Goal: Task Accomplishment & Management: Use online tool/utility

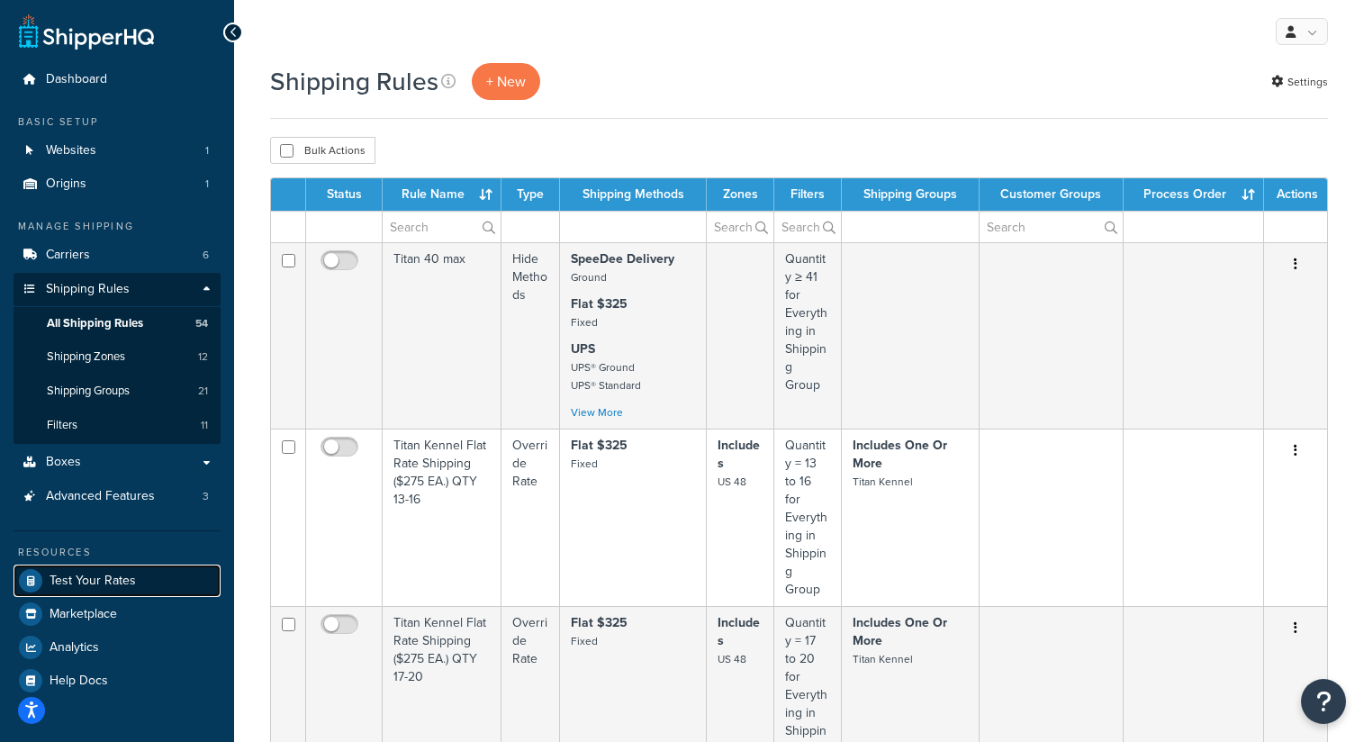
click at [116, 584] on span "Test Your Rates" at bounding box center [93, 581] width 86 height 15
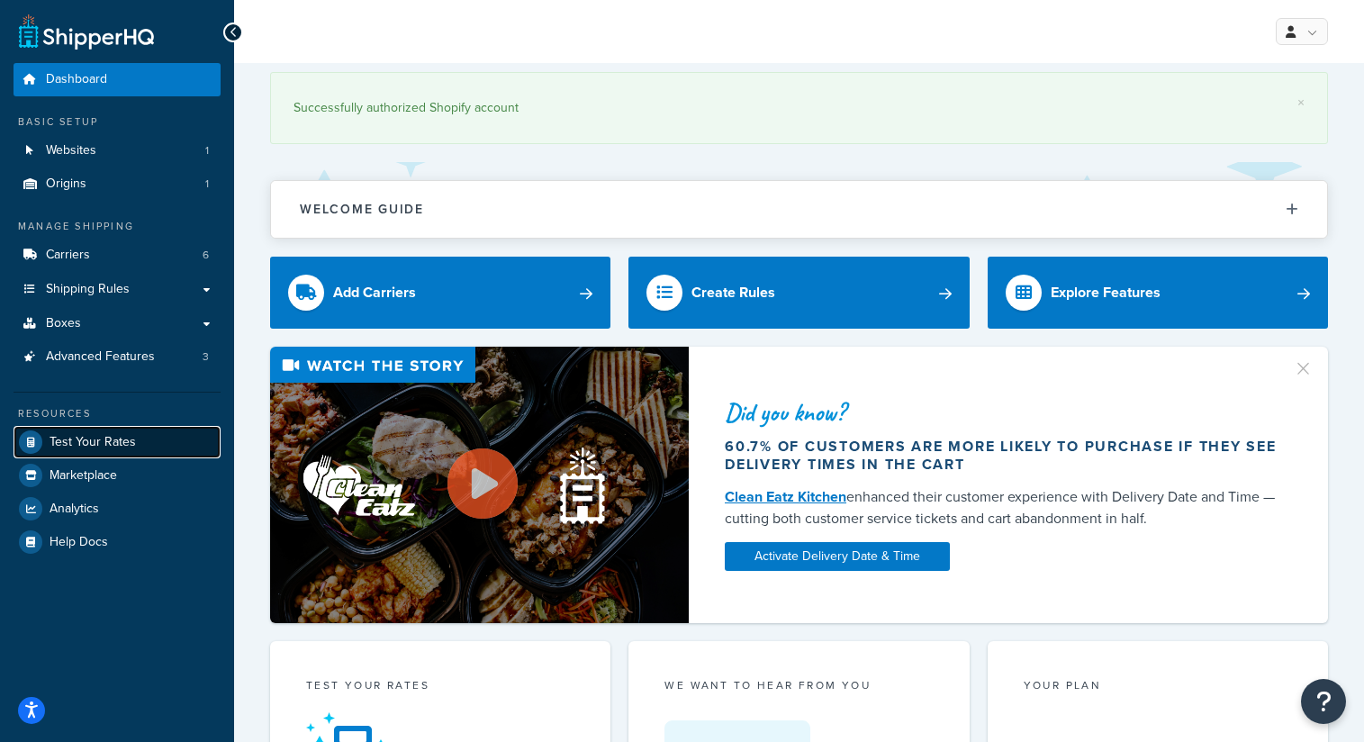
click at [100, 442] on span "Test Your Rates" at bounding box center [93, 442] width 86 height 15
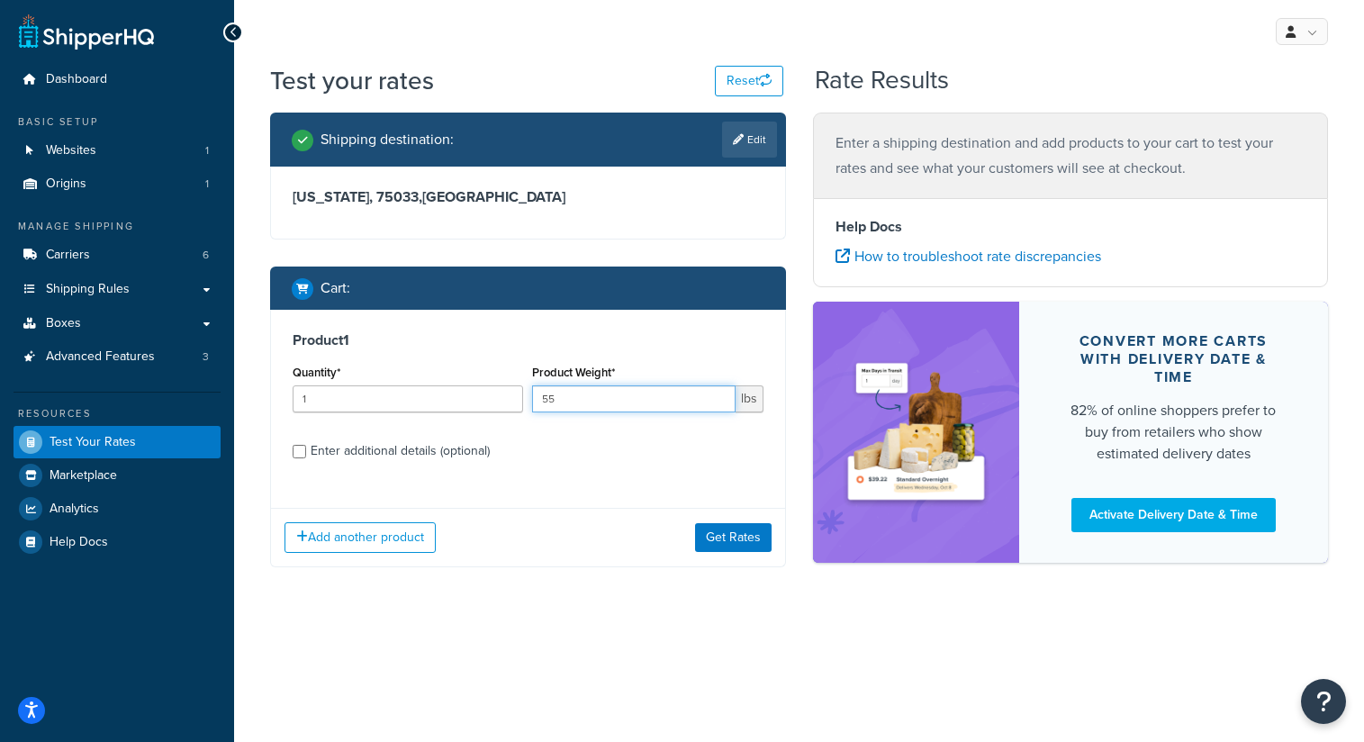
click at [630, 407] on input "55" at bounding box center [633, 398] width 203 height 27
click at [102, 290] on span "Shipping Rules" at bounding box center [88, 289] width 84 height 15
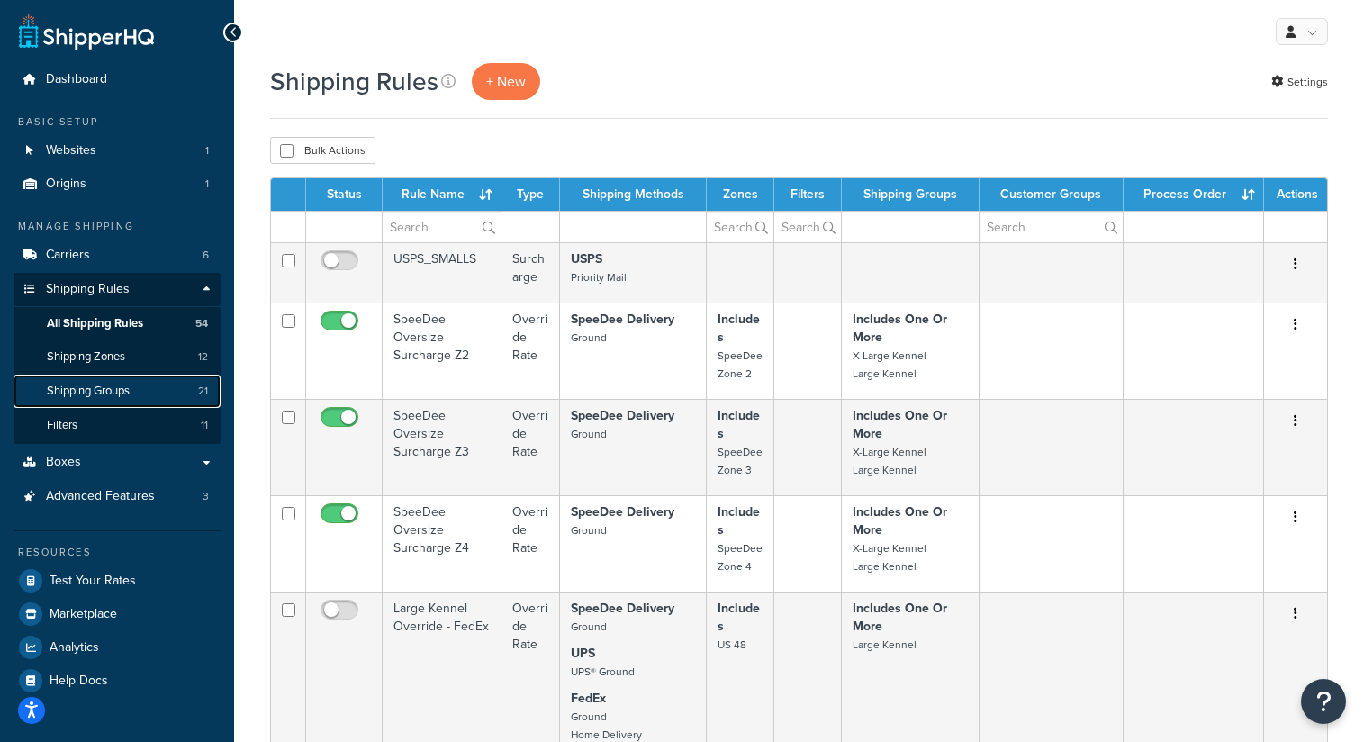
click at [132, 400] on link "Shipping Groups 21" at bounding box center [117, 391] width 207 height 33
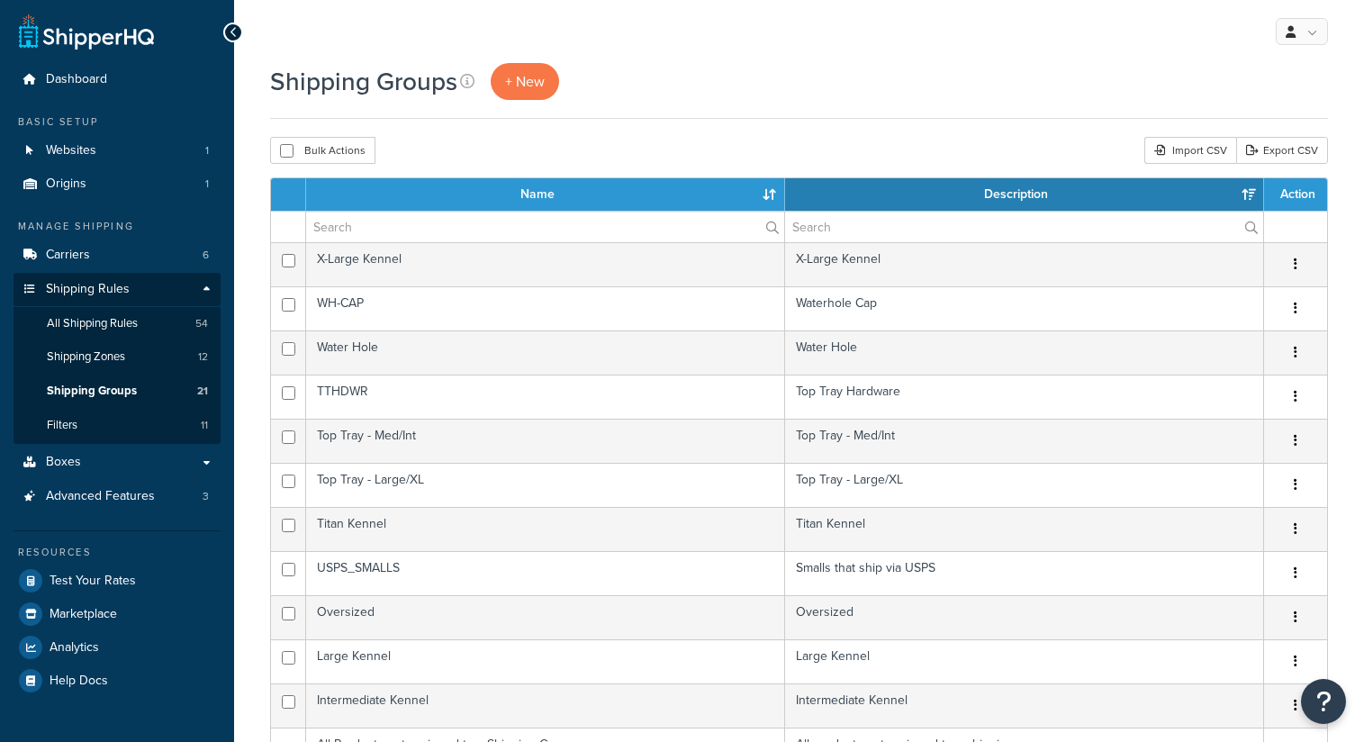
select select "15"
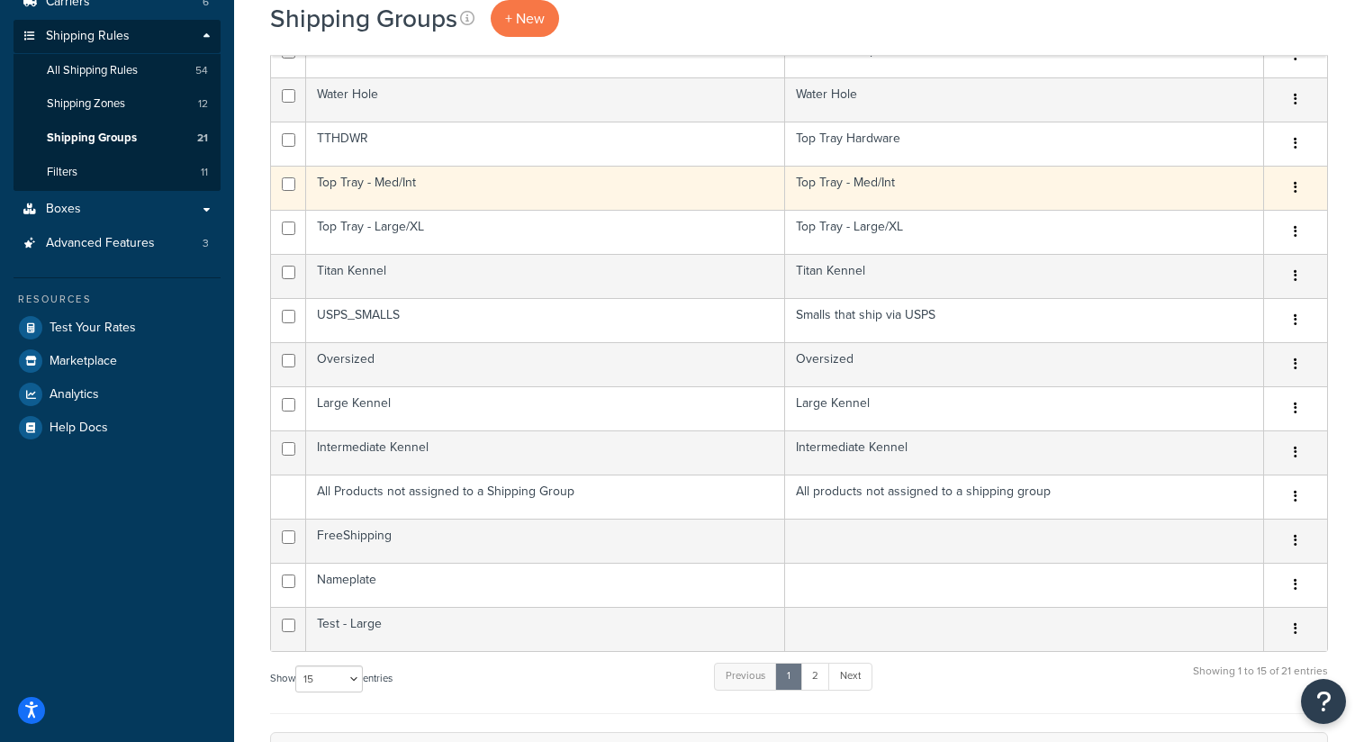
scroll to position [255, 0]
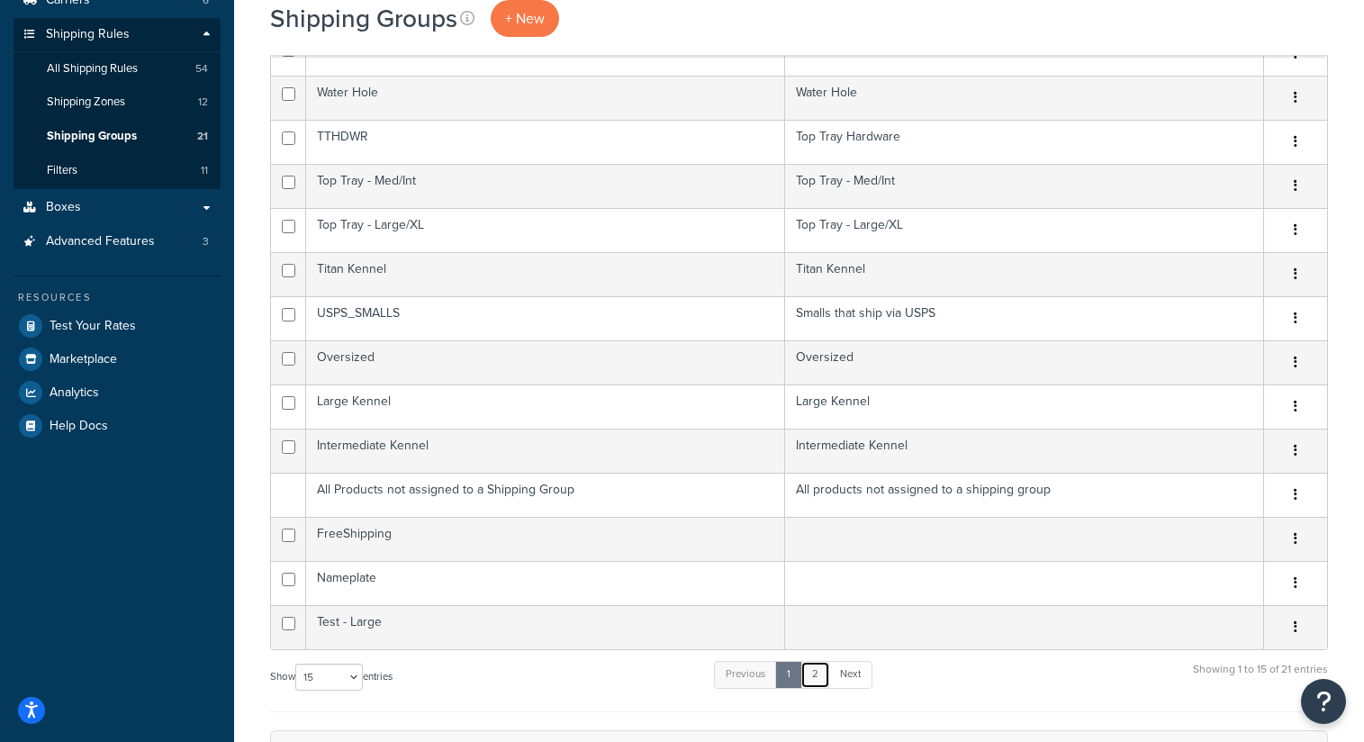
click at [828, 678] on link "2" at bounding box center [815, 674] width 30 height 27
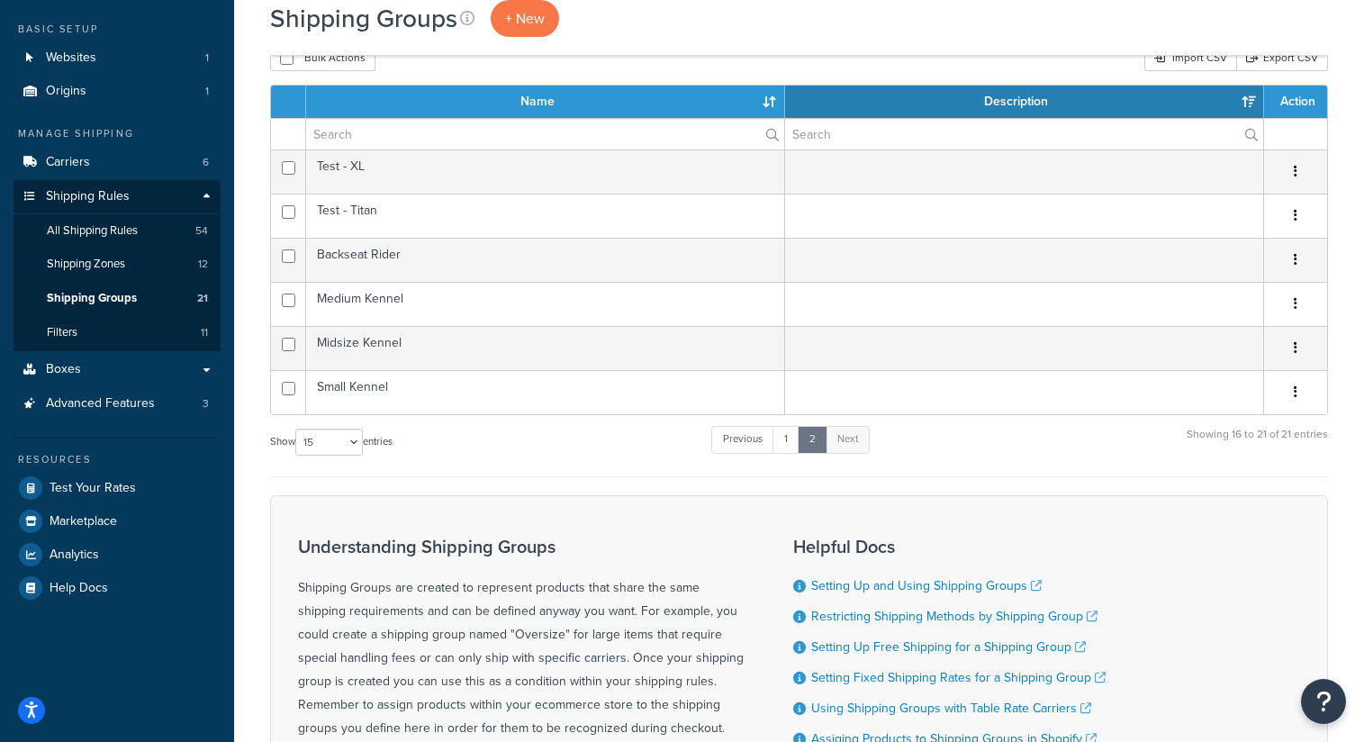
scroll to position [86, 0]
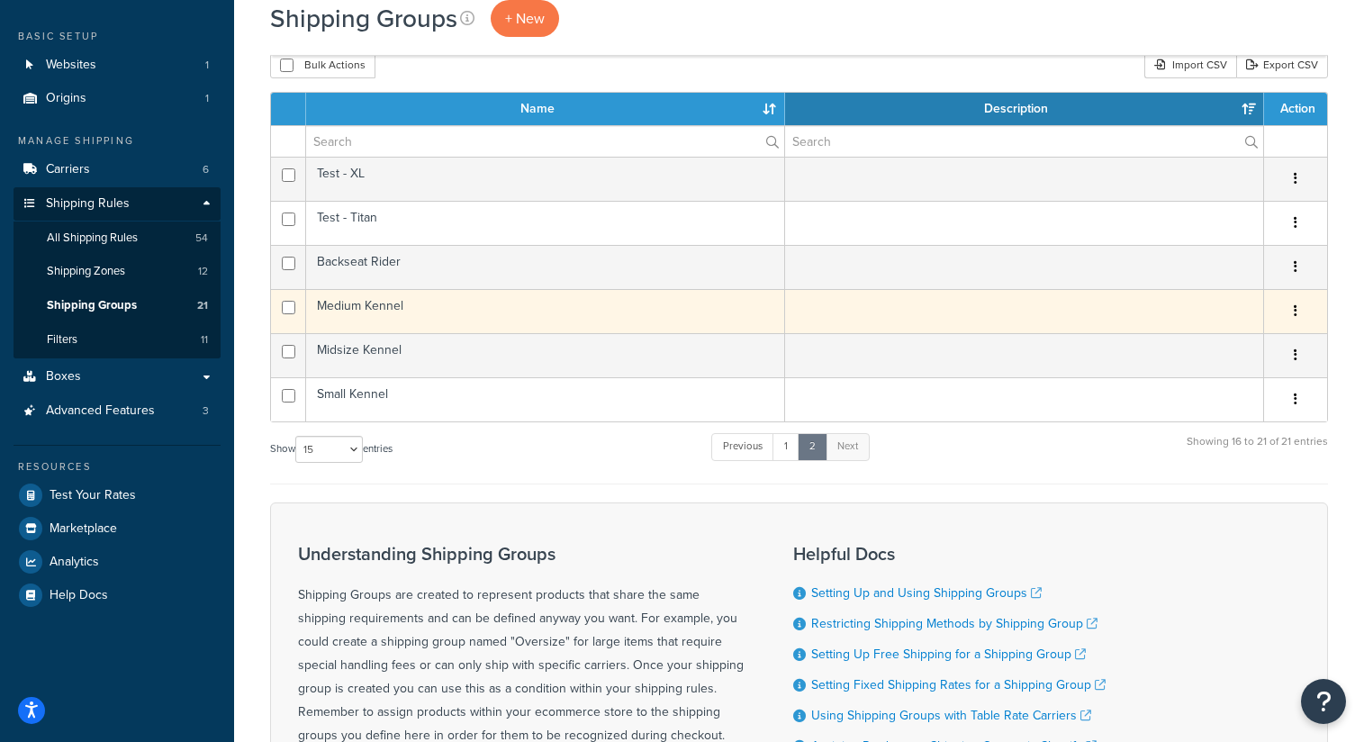
click at [396, 312] on td "Medium Kennel" at bounding box center [545, 311] width 479 height 44
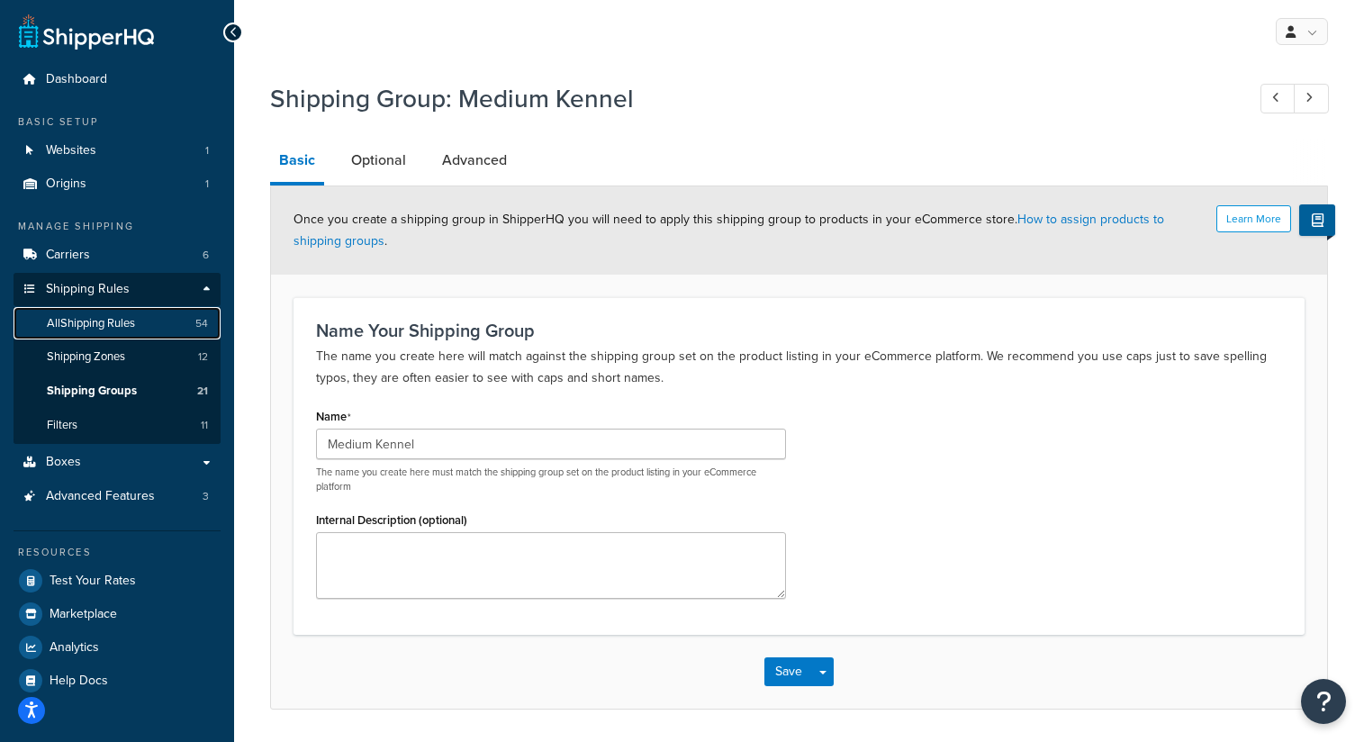
click at [131, 335] on link "All Shipping Rules 54" at bounding box center [117, 323] width 207 height 33
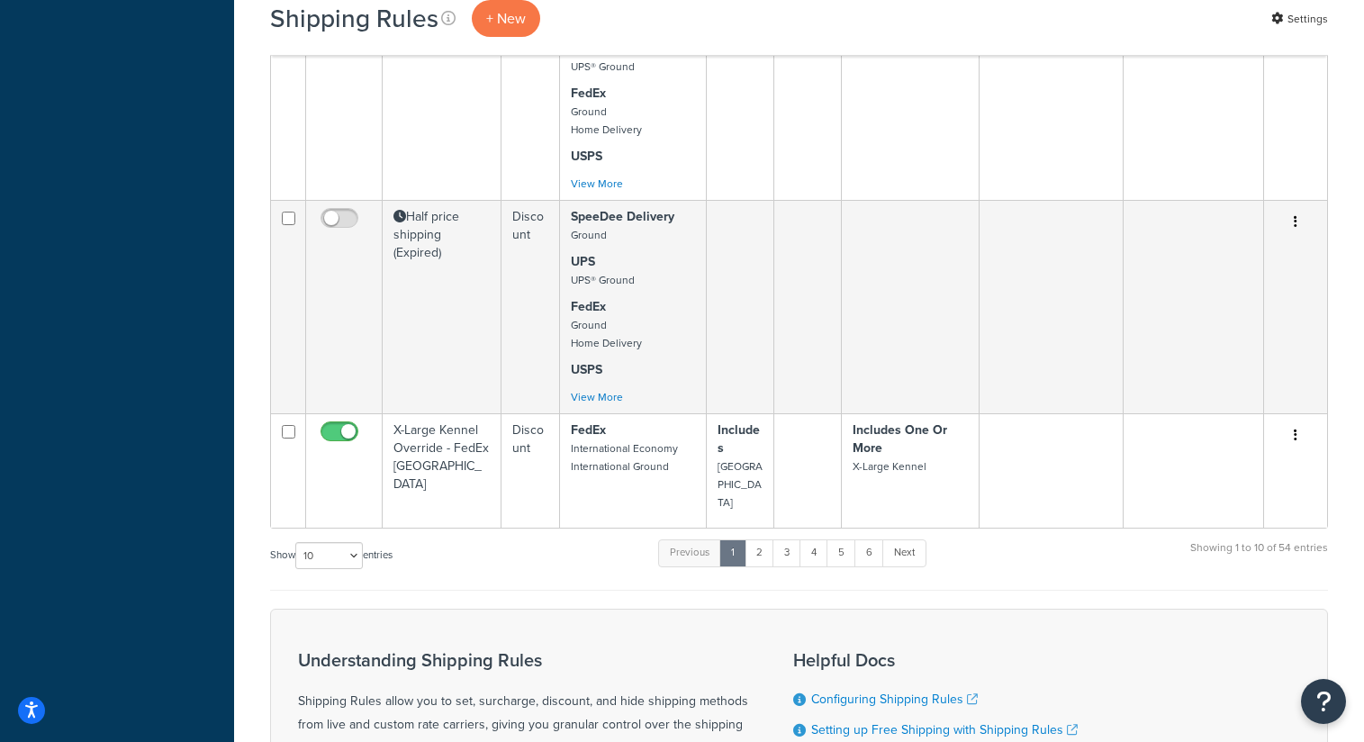
scroll to position [1050, 0]
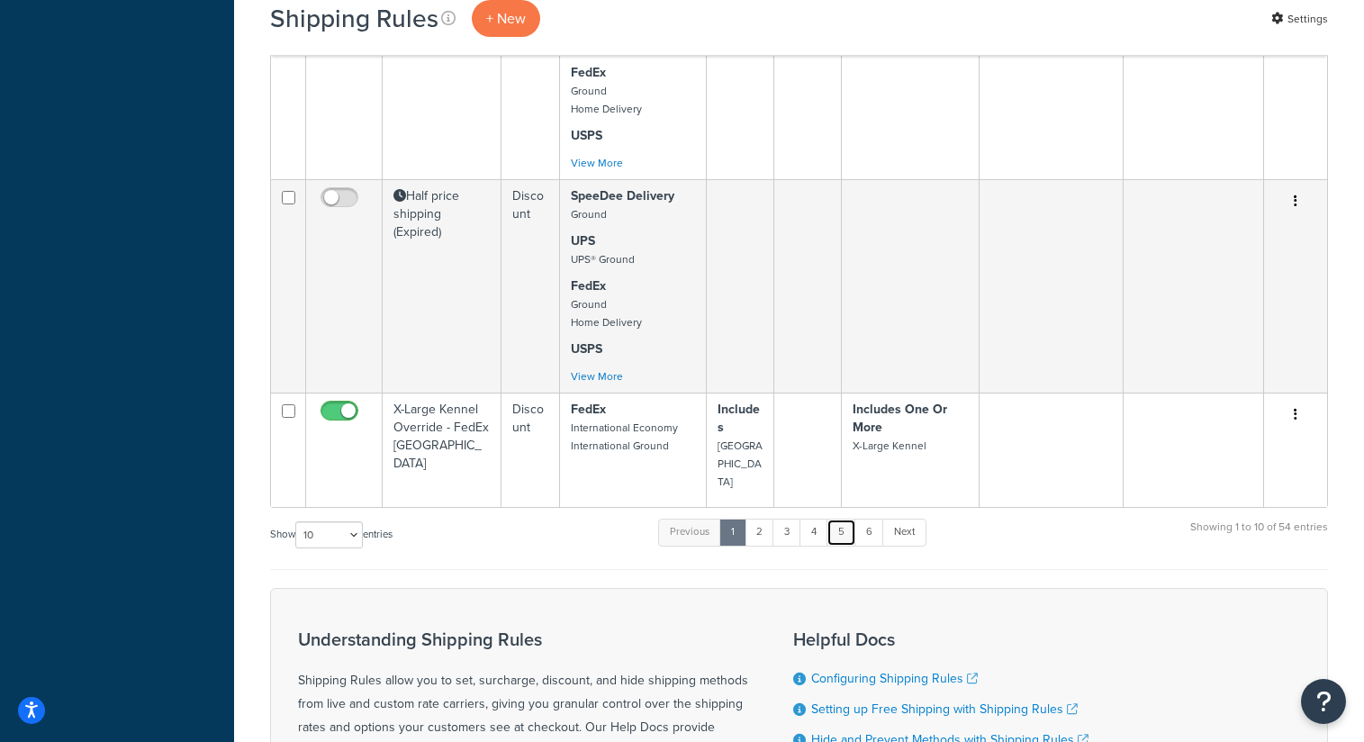
click at [843, 519] on link "5" at bounding box center [842, 532] width 30 height 27
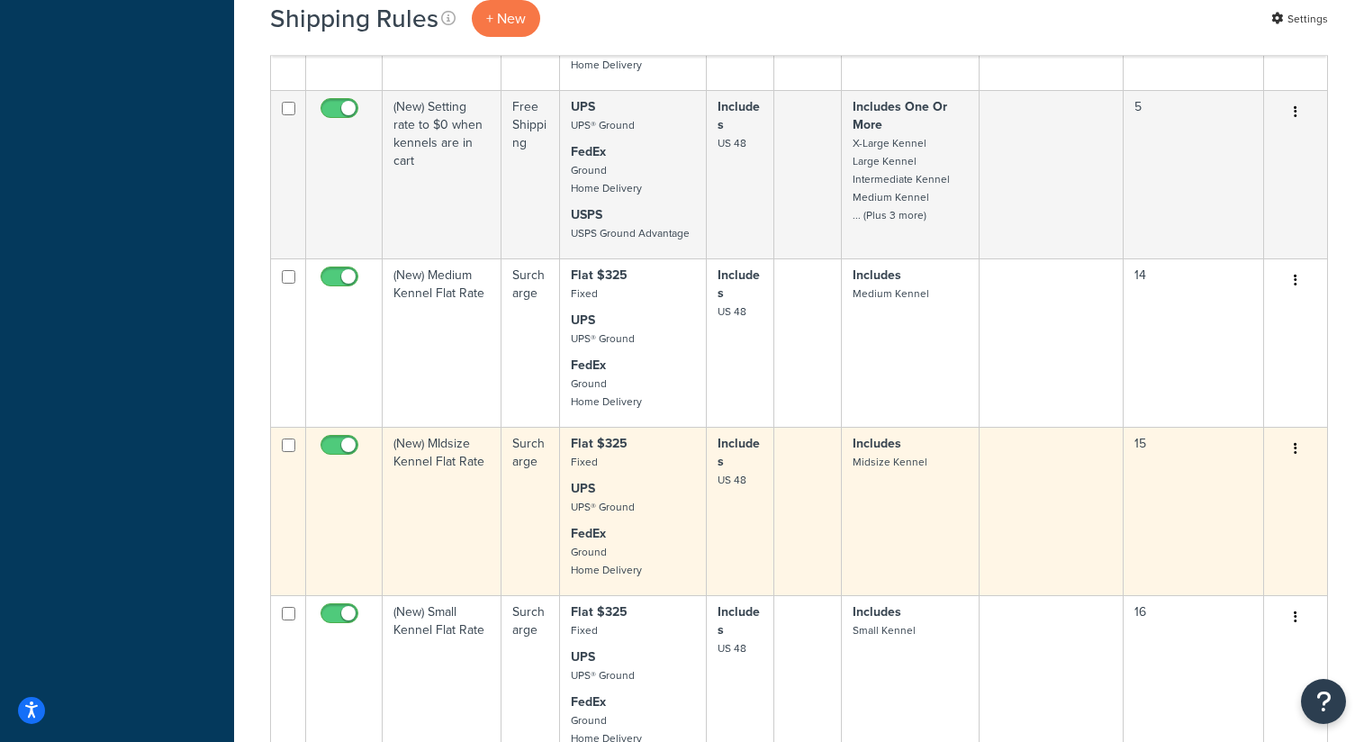
scroll to position [936, 0]
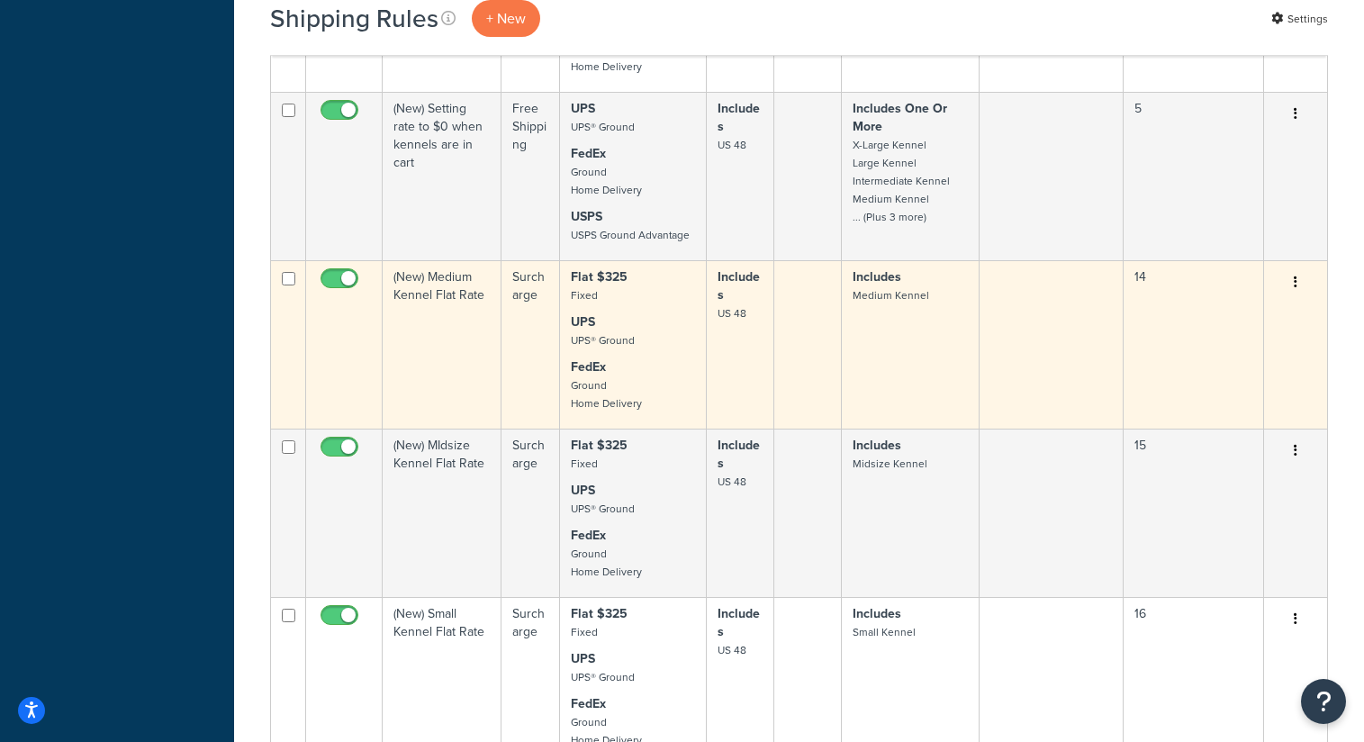
click at [831, 376] on td at bounding box center [808, 344] width 68 height 168
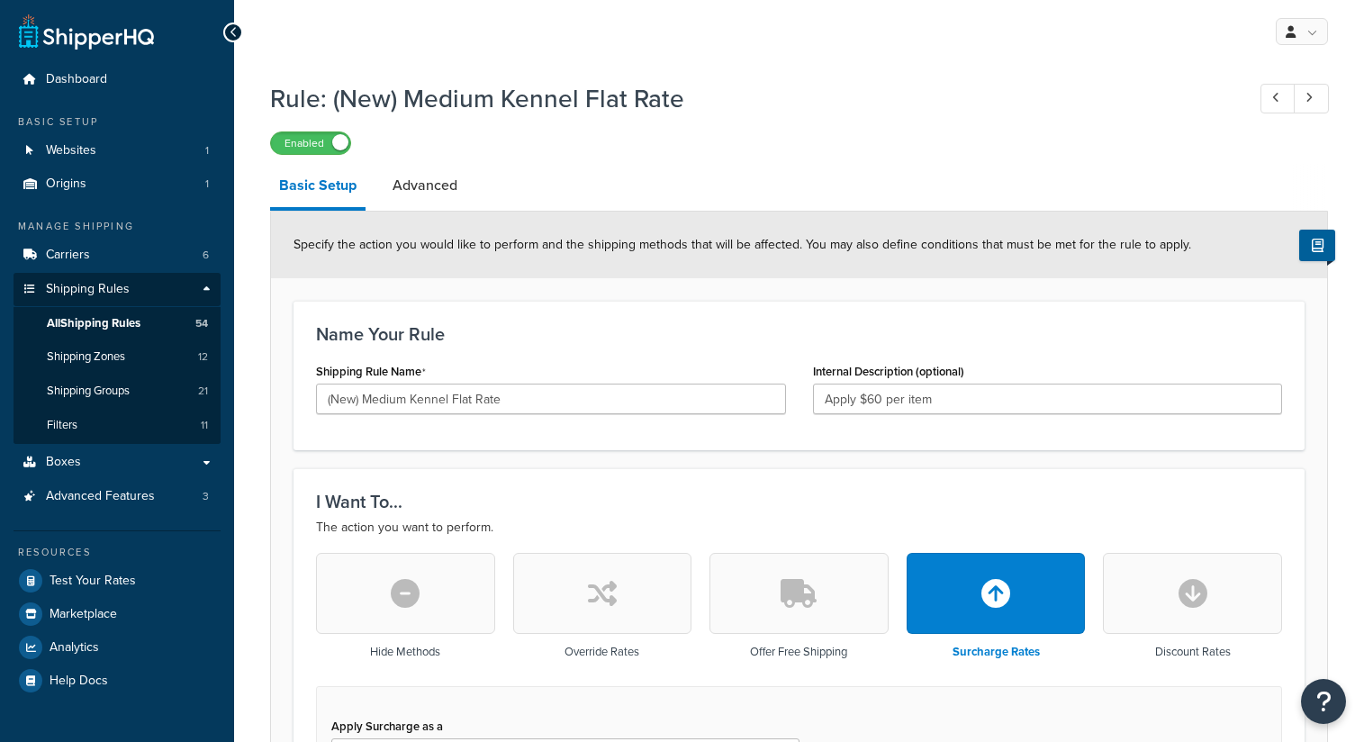
select select "ITEM"
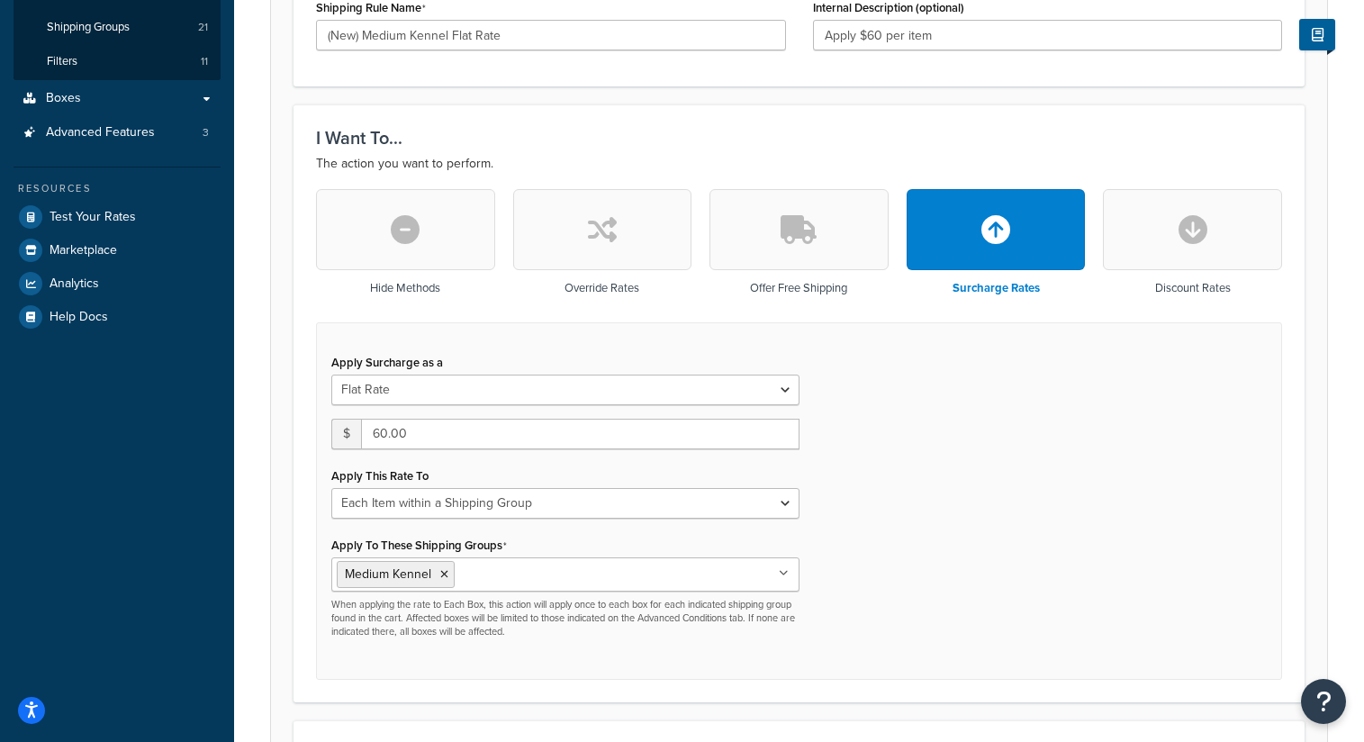
scroll to position [197, 0]
